Goal: Task Accomplishment & Management: Use online tool/utility

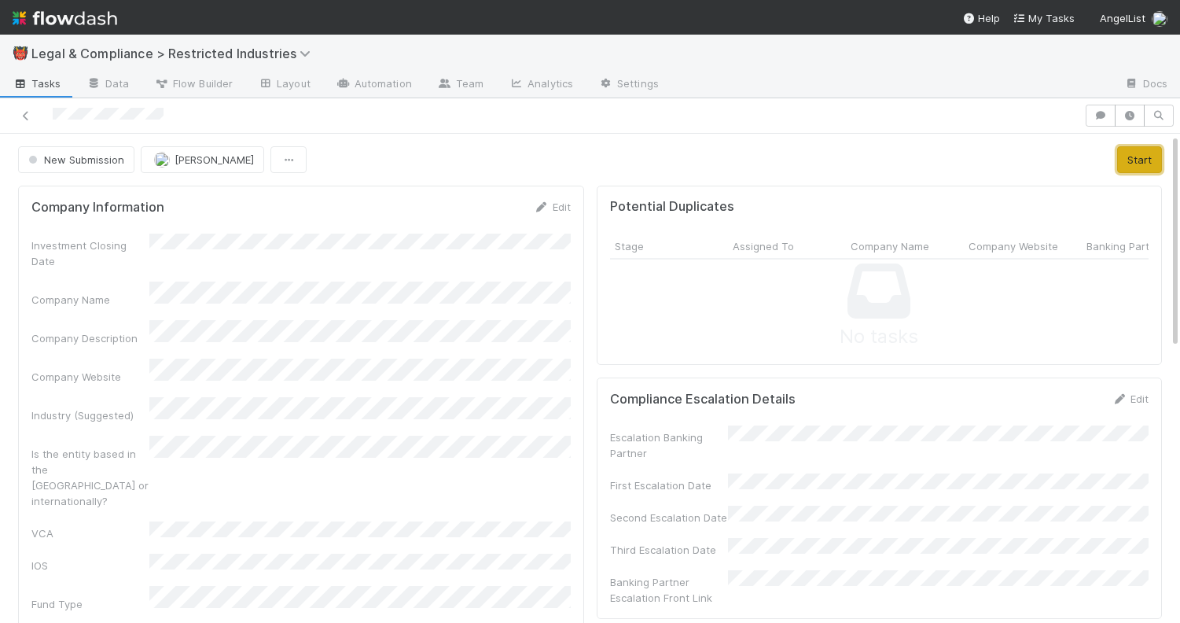
click at [1137, 157] on button "Start" at bounding box center [1139, 159] width 45 height 27
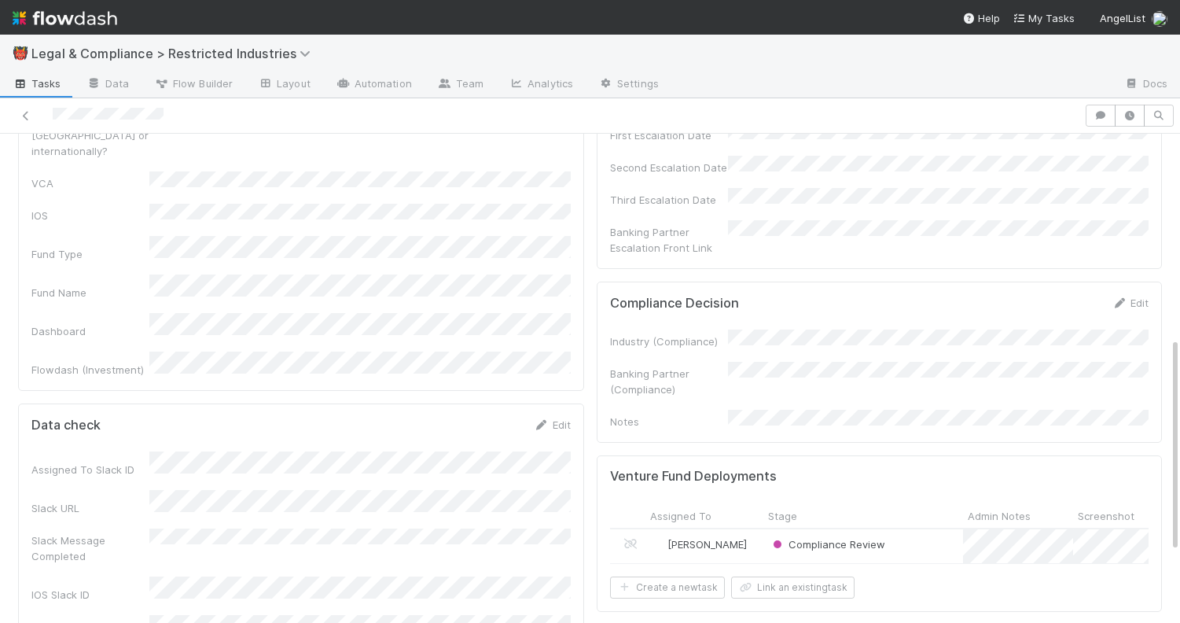
scroll to position [333, 0]
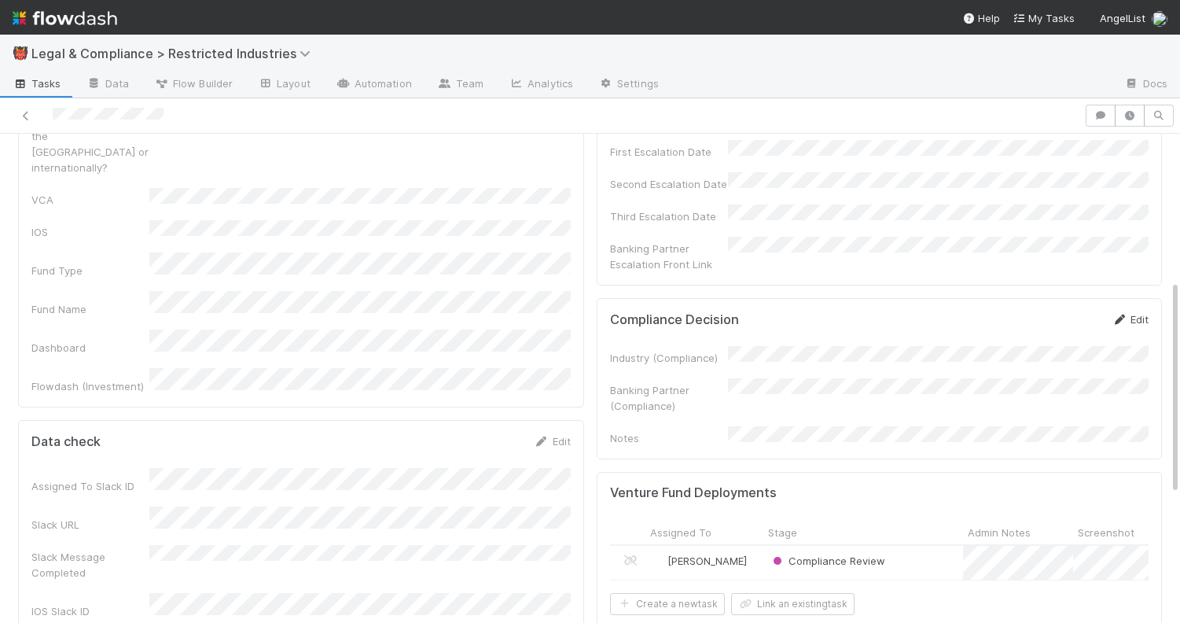
click at [1131, 313] on link "Edit" at bounding box center [1130, 319] width 37 height 13
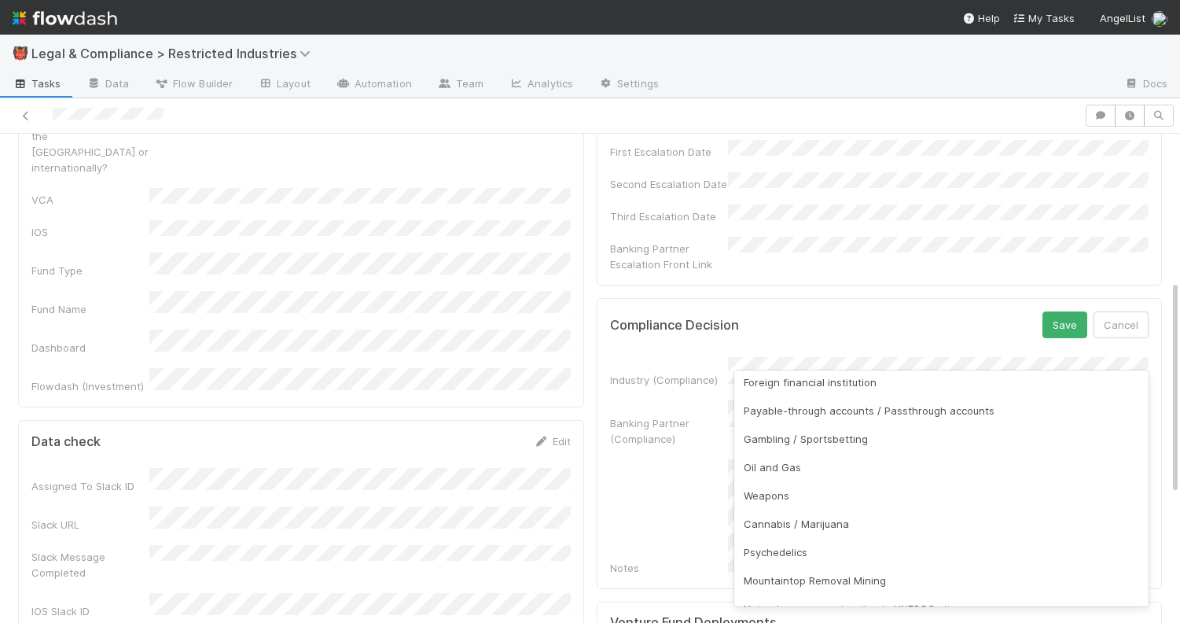
scroll to position [296, 0]
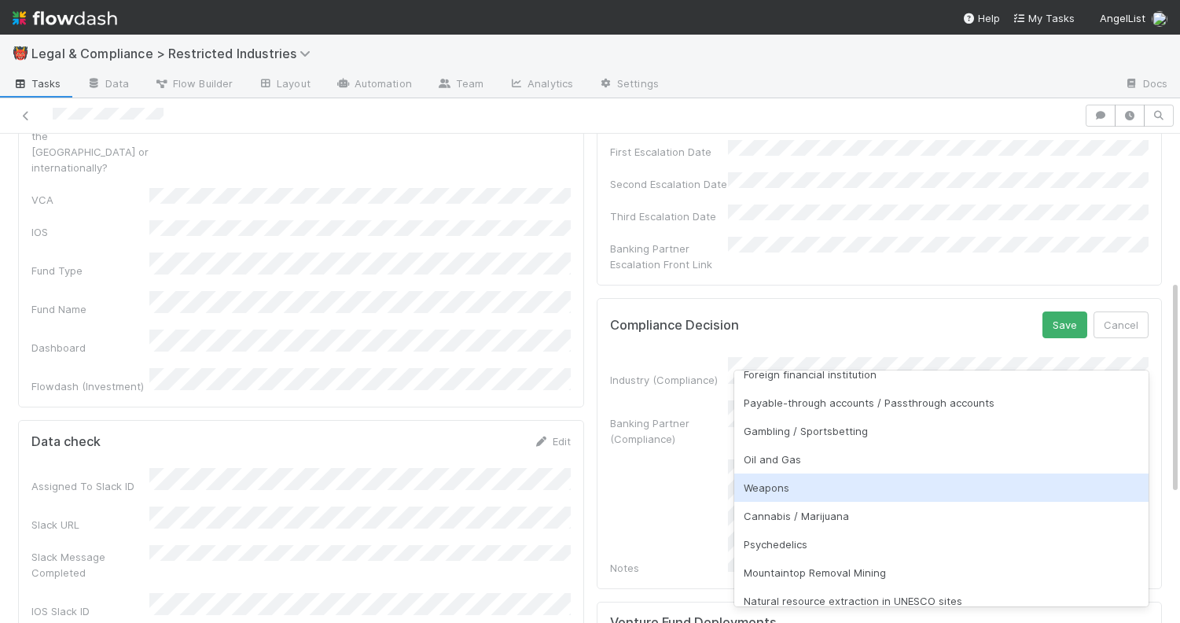
click at [788, 493] on div "Weapons" at bounding box center [941, 487] width 415 height 28
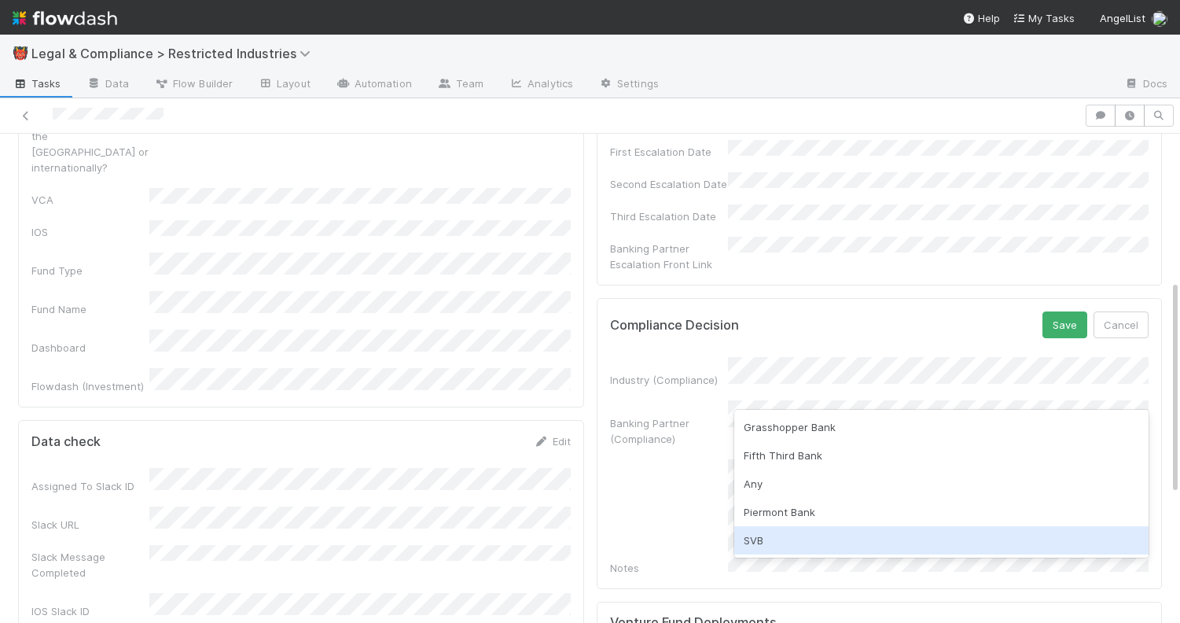
click at [785, 529] on div "SVB" at bounding box center [941, 540] width 415 height 28
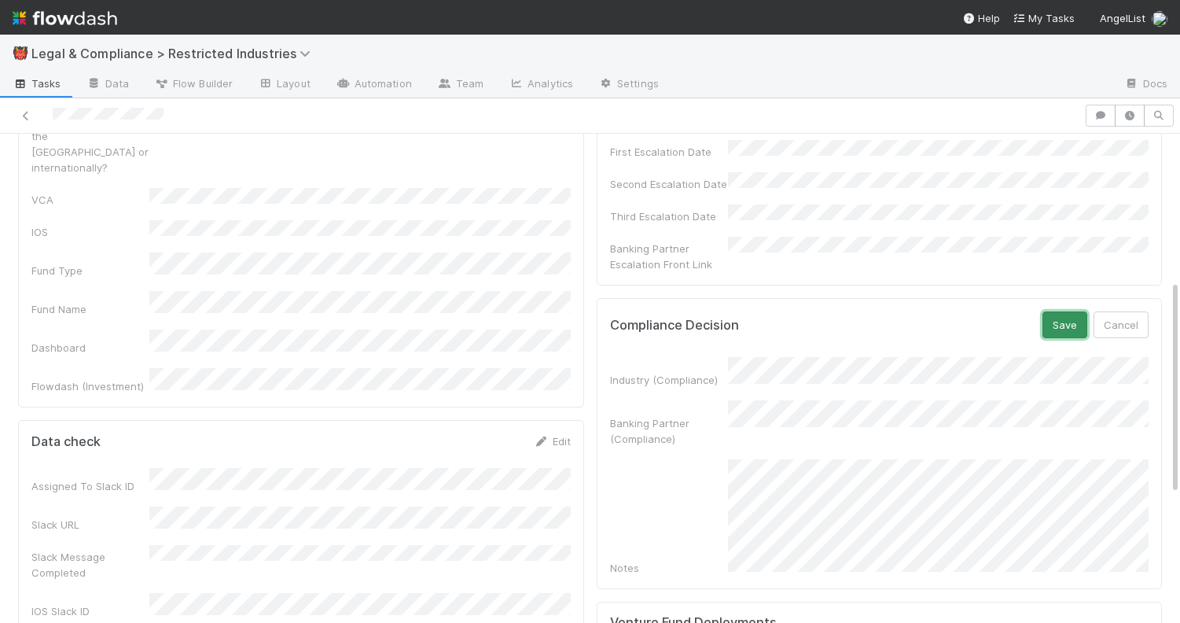
click at [1061, 311] on button "Save" at bounding box center [1065, 324] width 45 height 27
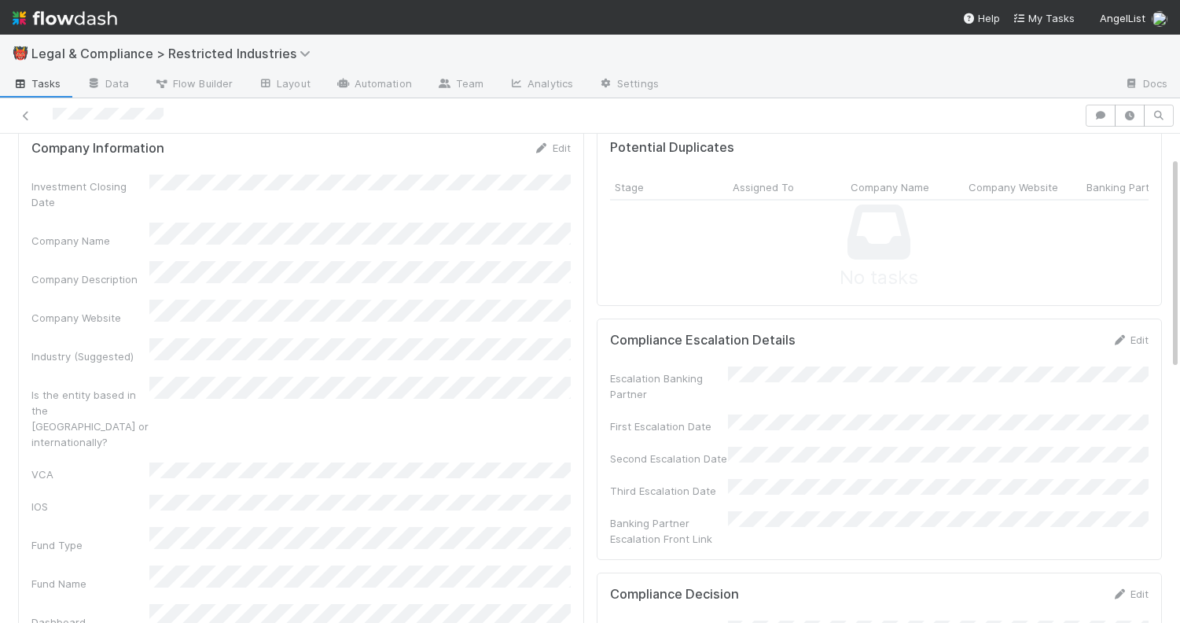
scroll to position [0, 0]
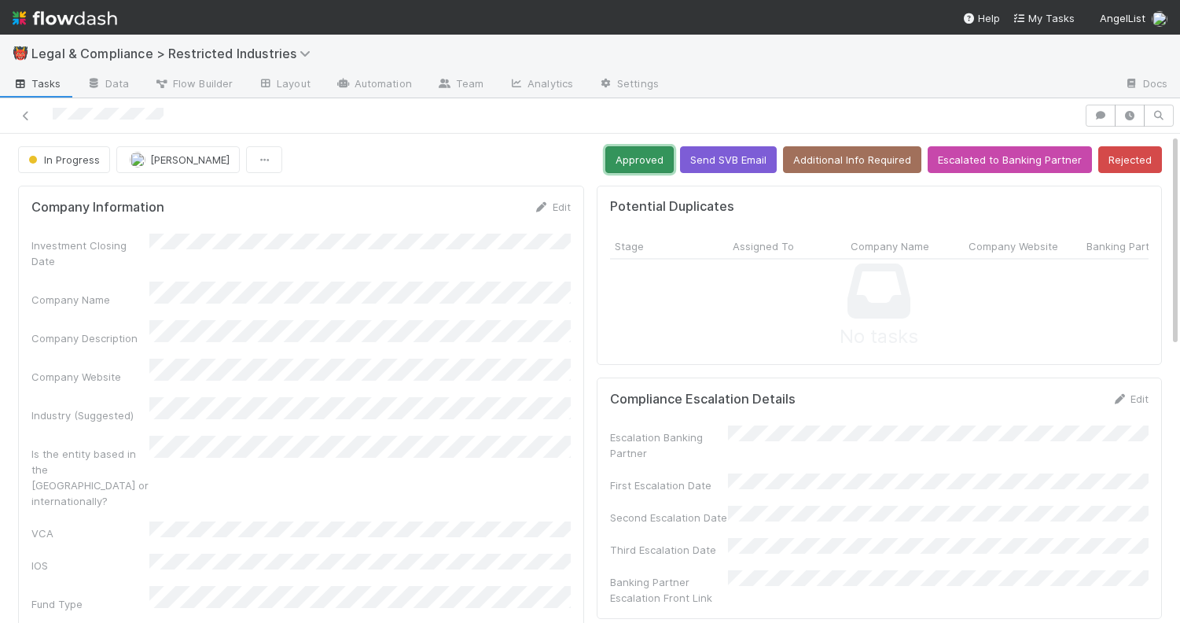
click at [636, 164] on button "Approved" at bounding box center [639, 159] width 68 height 27
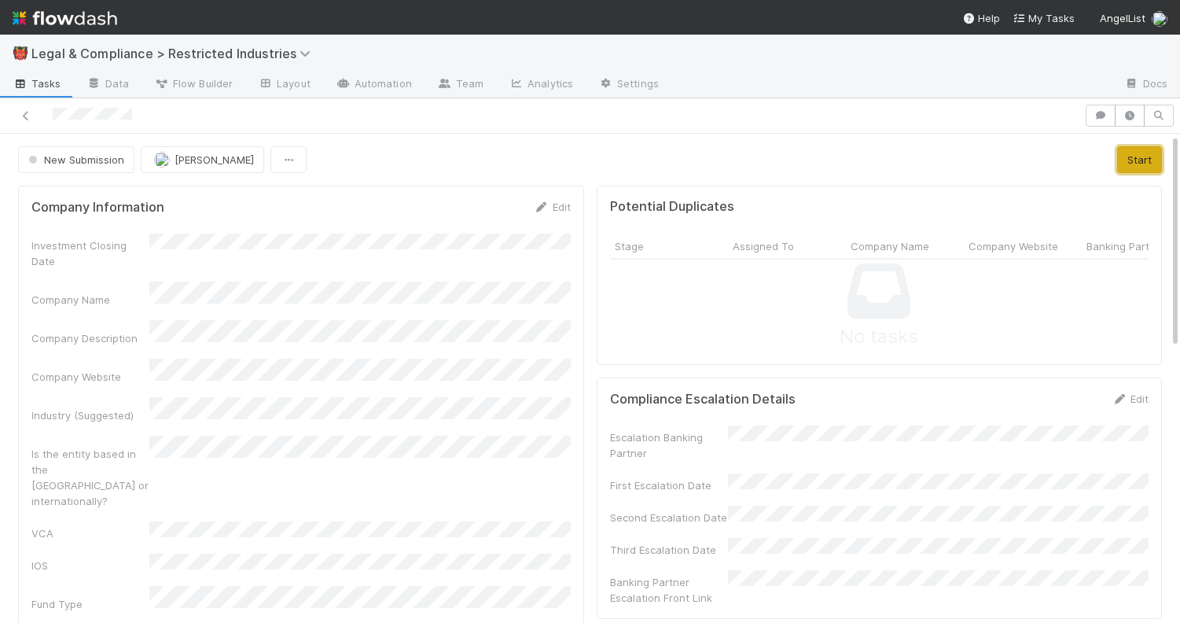
click at [1144, 165] on button "Start" at bounding box center [1139, 159] width 45 height 27
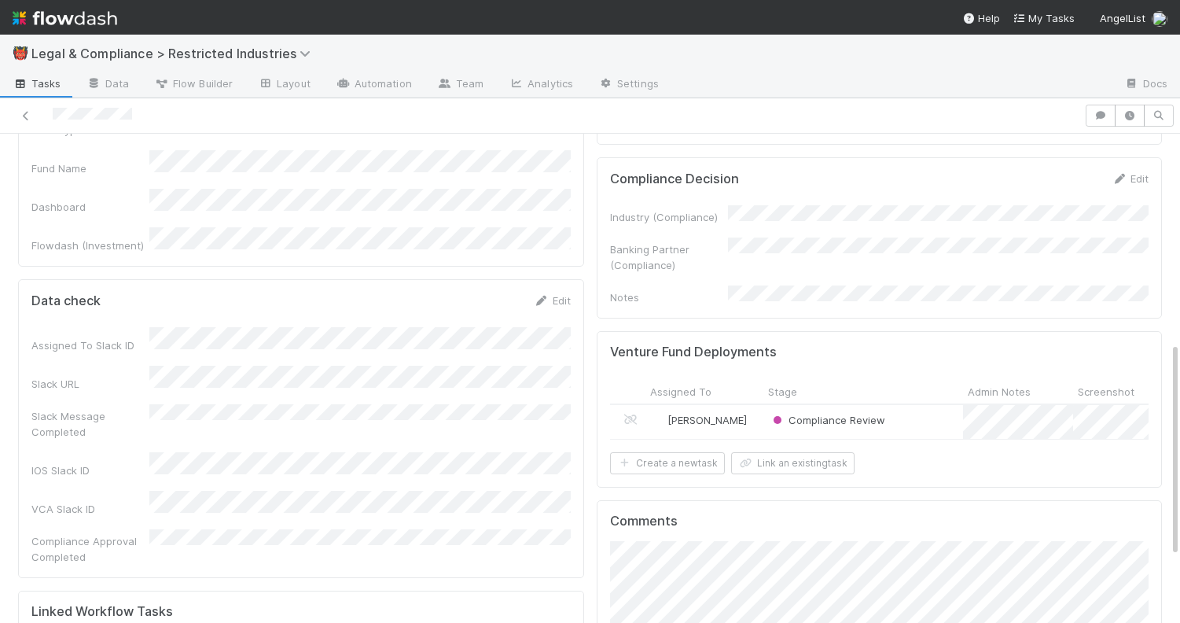
scroll to position [357, 0]
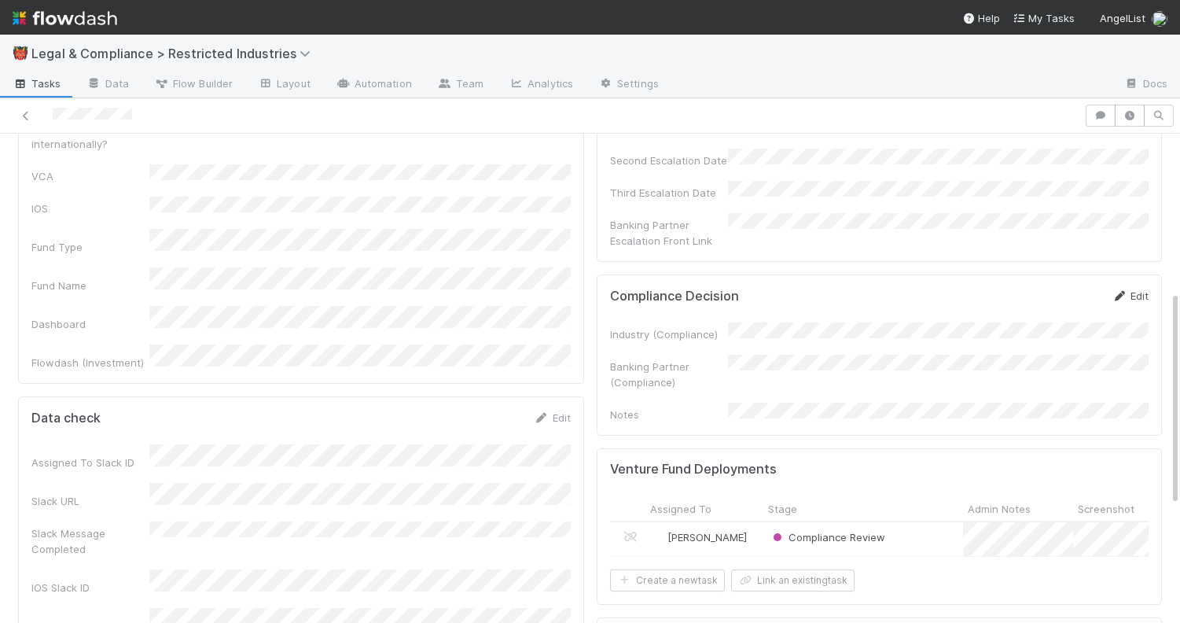
click at [1132, 289] on link "Edit" at bounding box center [1130, 295] width 37 height 13
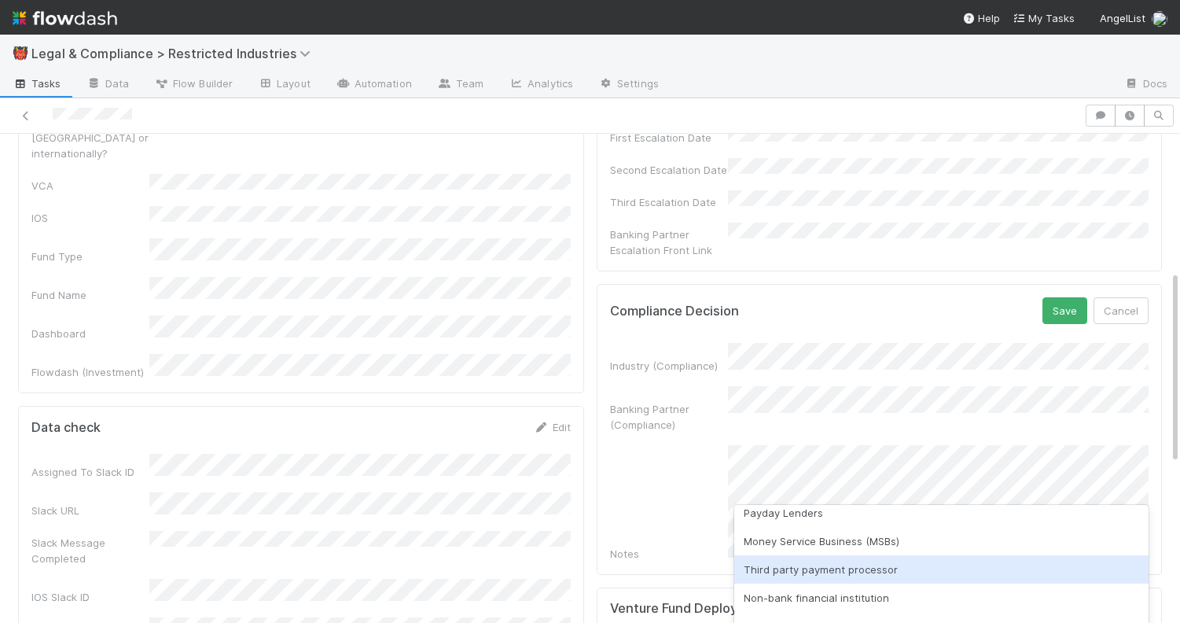
scroll to position [346, 0]
click at [852, 351] on div "Industry (Compliance) Banking Partner (Compliance) Notes" at bounding box center [879, 453] width 539 height 219
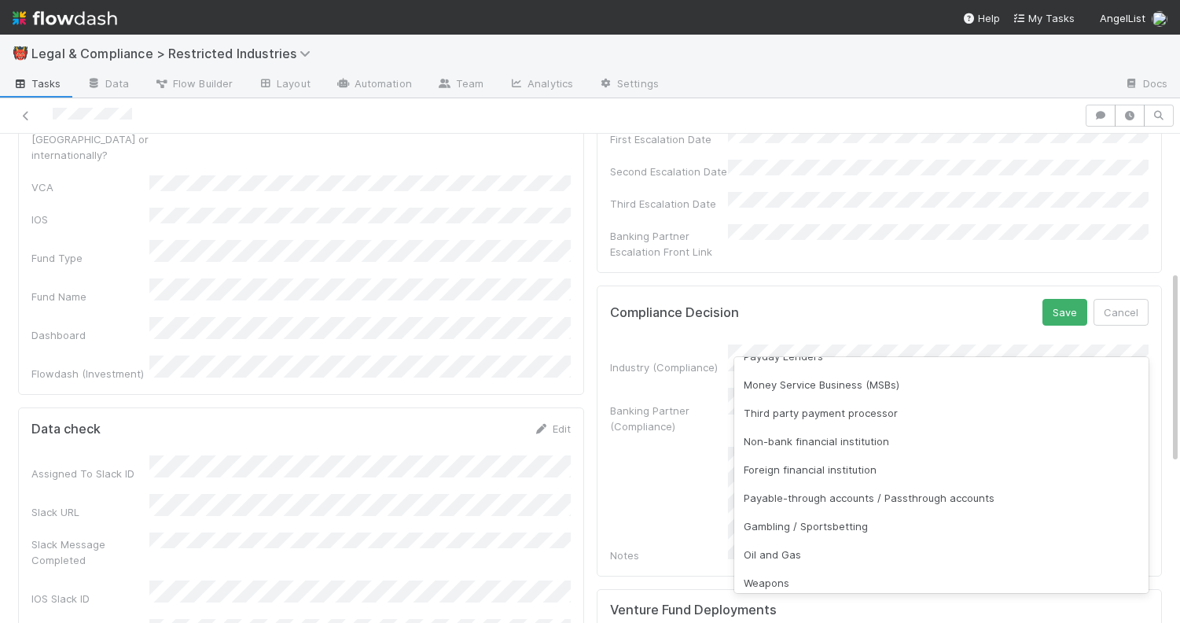
scroll to position [192, 0]
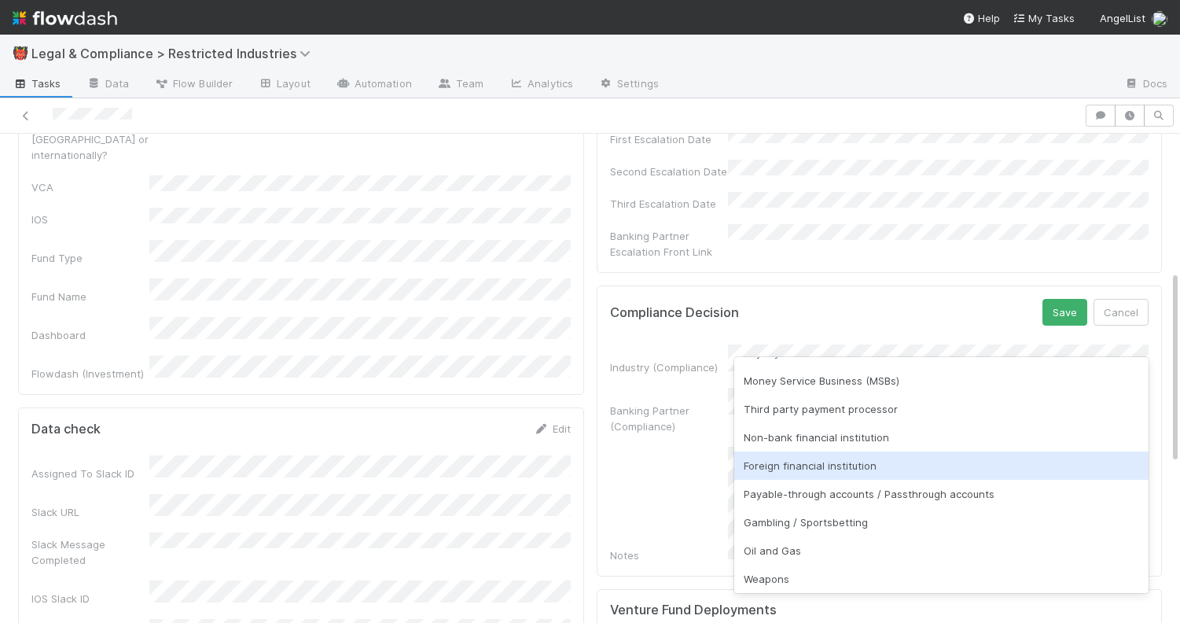
click at [844, 472] on div "Foreign financial institution" at bounding box center [941, 465] width 415 height 28
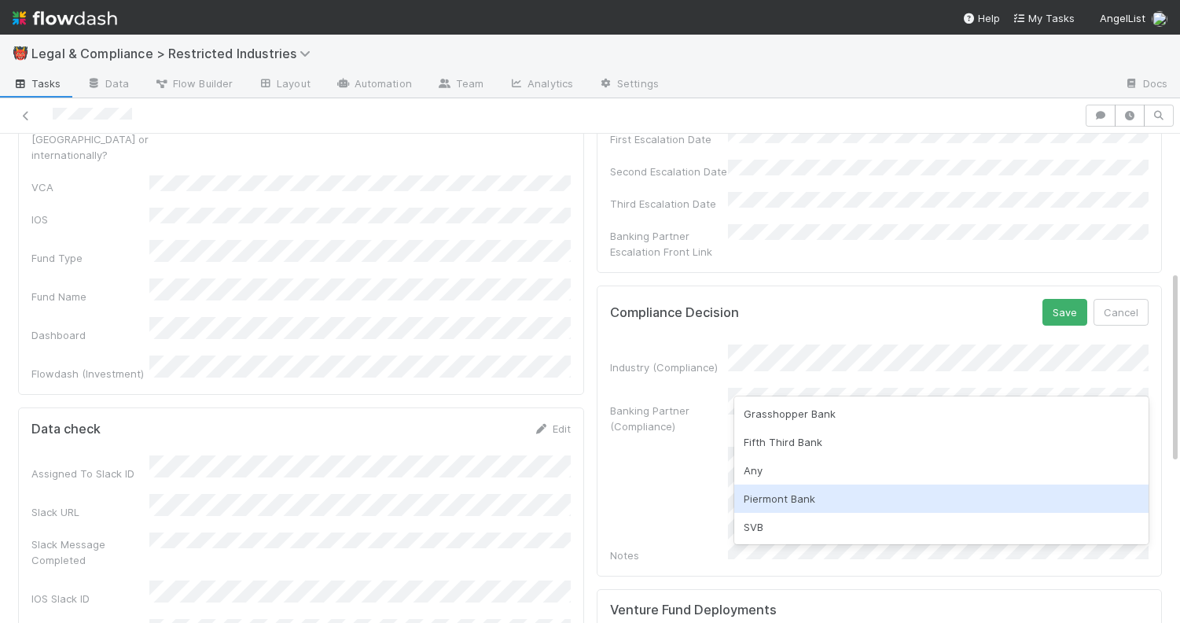
click at [830, 499] on div "Piermont Bank" at bounding box center [941, 498] width 415 height 28
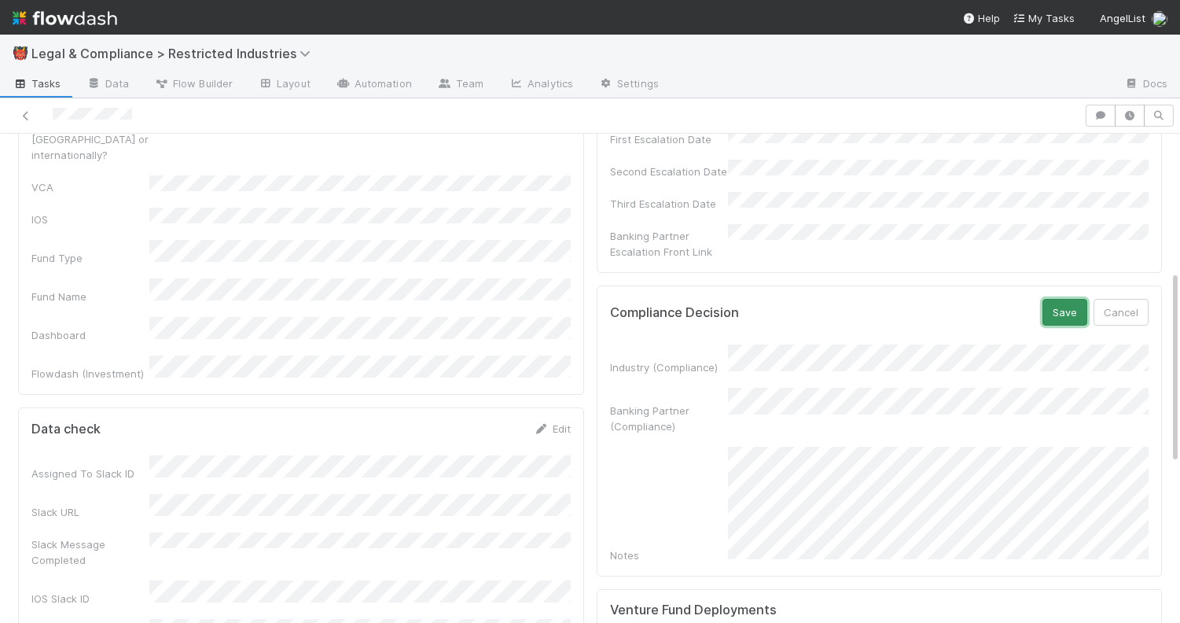
click at [1062, 299] on button "Save" at bounding box center [1065, 312] width 45 height 27
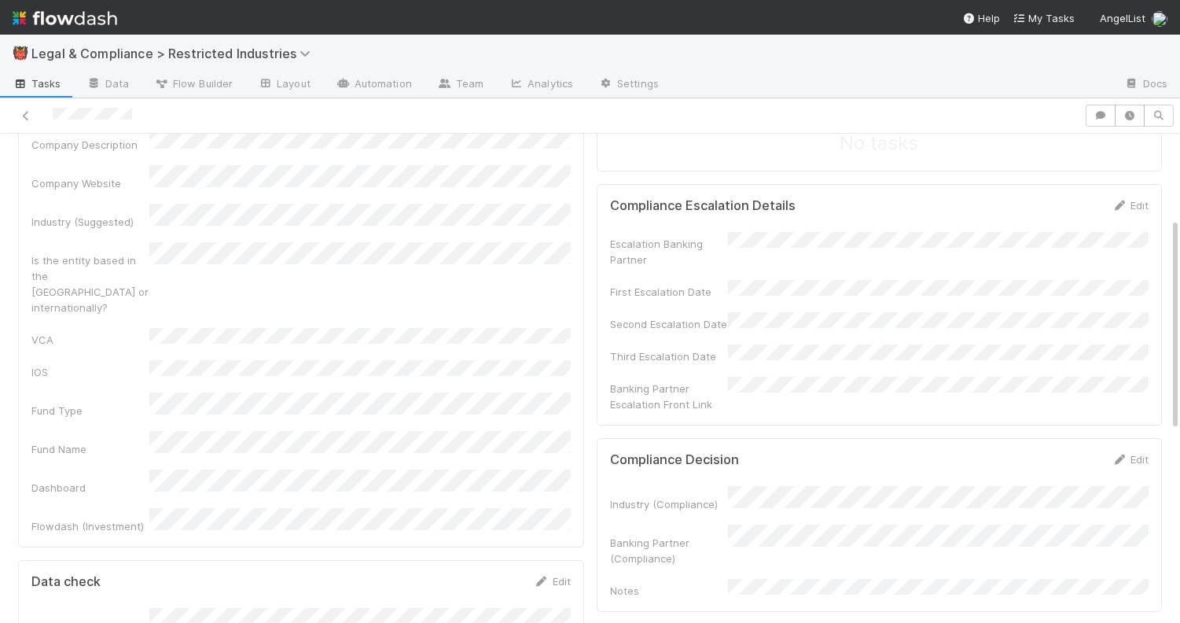
scroll to position [0, 0]
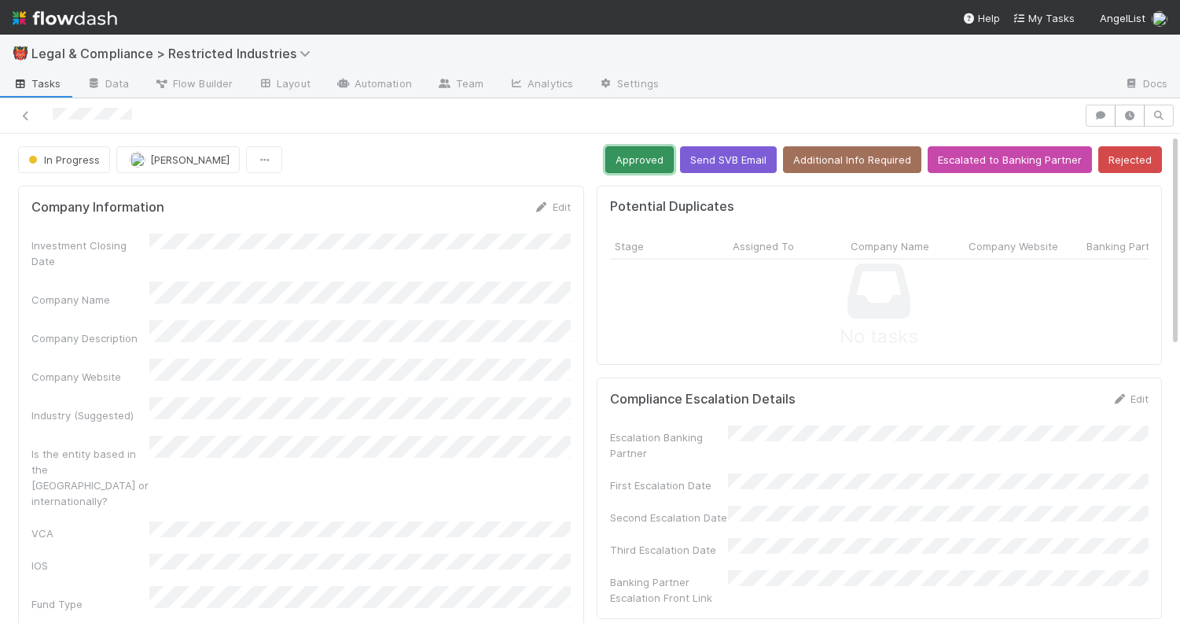
click at [657, 157] on button "Approved" at bounding box center [639, 159] width 68 height 27
